Goal: Find specific fact

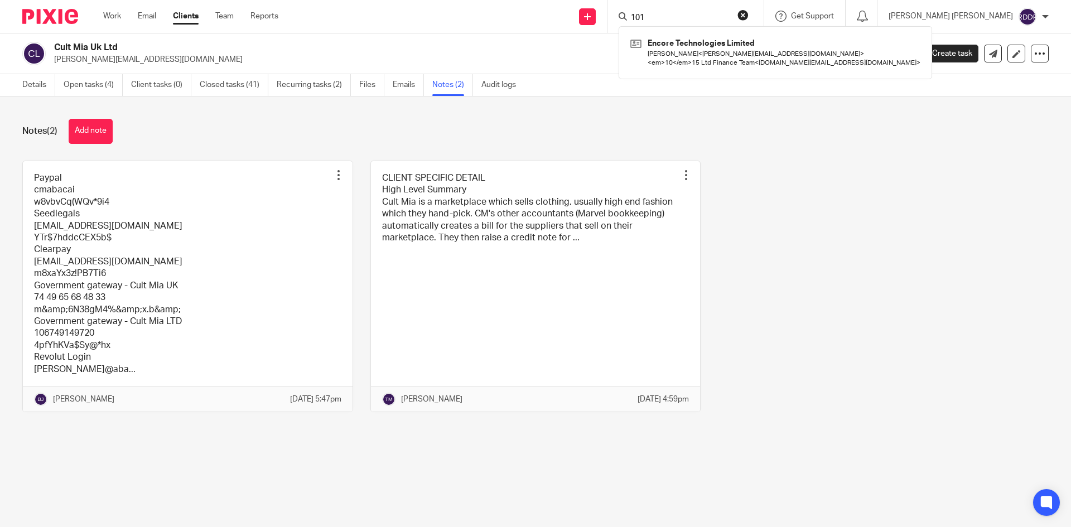
type input "1015"
drag, startPoint x: 694, startPoint y: 18, endPoint x: 648, endPoint y: 18, distance: 46.3
click at [648, 18] on div "Send new email Create task Add client 1015 Encore Technologies Limited Perrine …" at bounding box center [683, 16] width 776 height 33
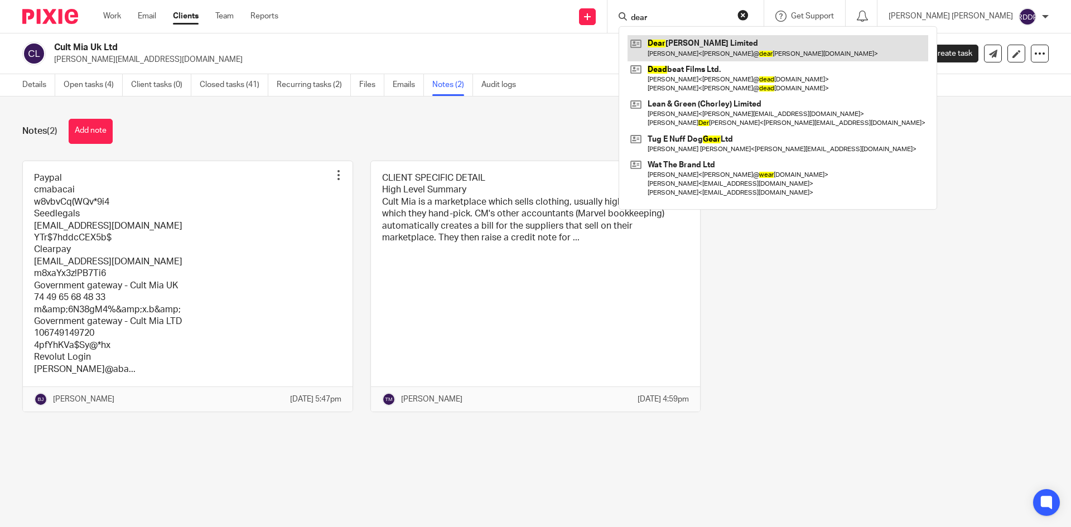
type input "dear"
click at [773, 50] on link at bounding box center [778, 48] width 301 height 26
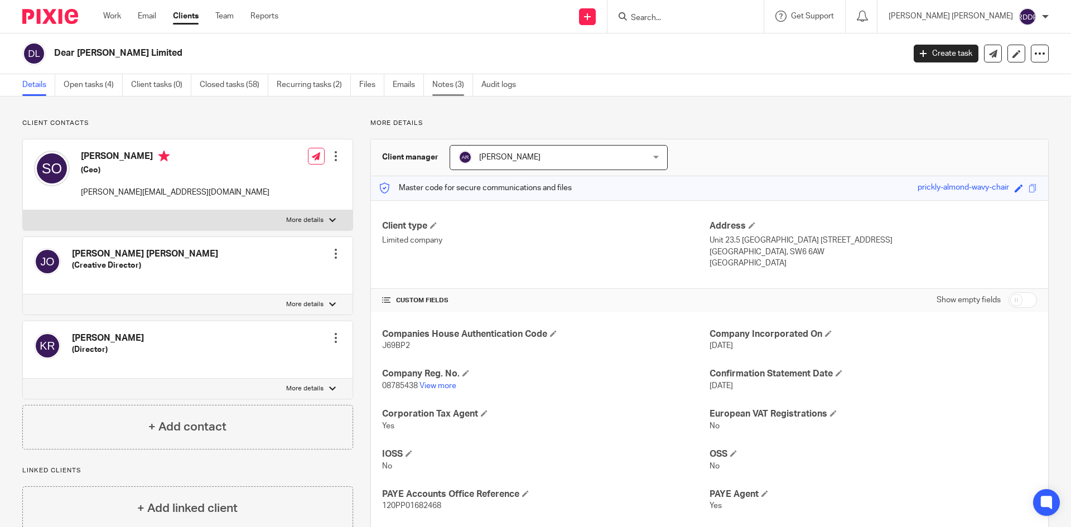
click at [460, 84] on link "Notes (3)" at bounding box center [452, 85] width 41 height 22
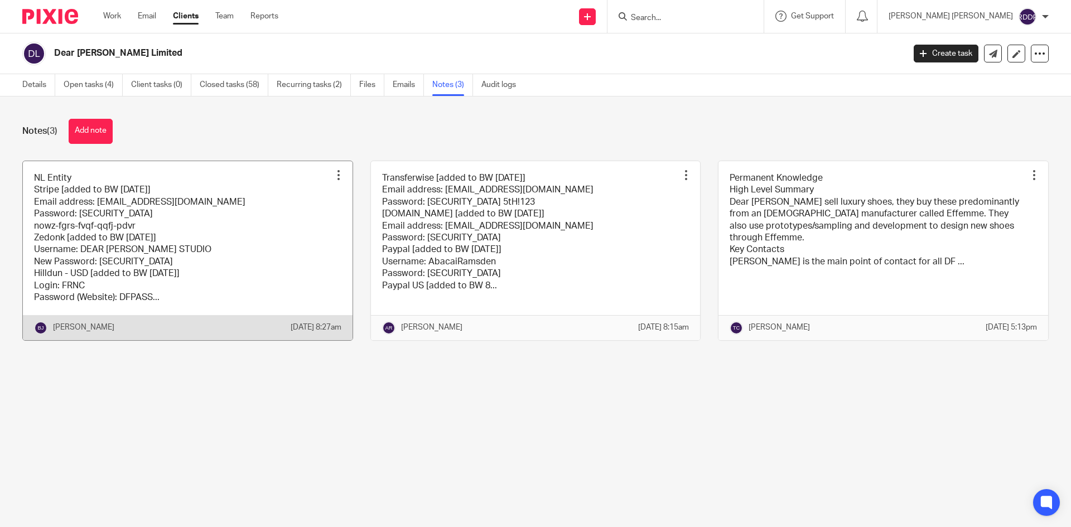
click at [244, 224] on link at bounding box center [188, 250] width 330 height 179
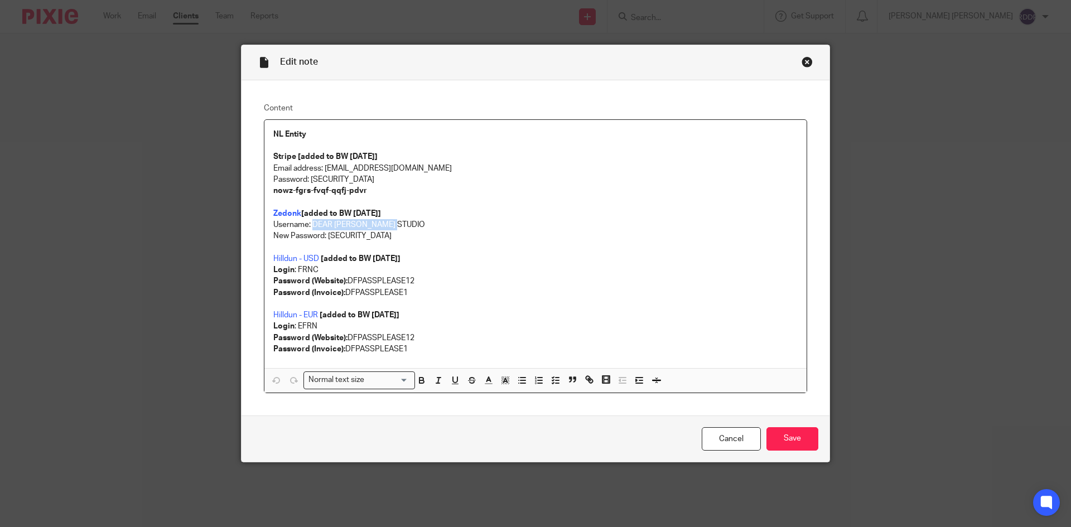
drag, startPoint x: 309, startPoint y: 225, endPoint x: 398, endPoint y: 223, distance: 89.9
click at [398, 223] on p "Username: DEAR FRANCES STUDIO" at bounding box center [535, 224] width 525 height 11
copy p "DEAR FRANCES STUDIO"
